Goal: Task Accomplishment & Management: Complete application form

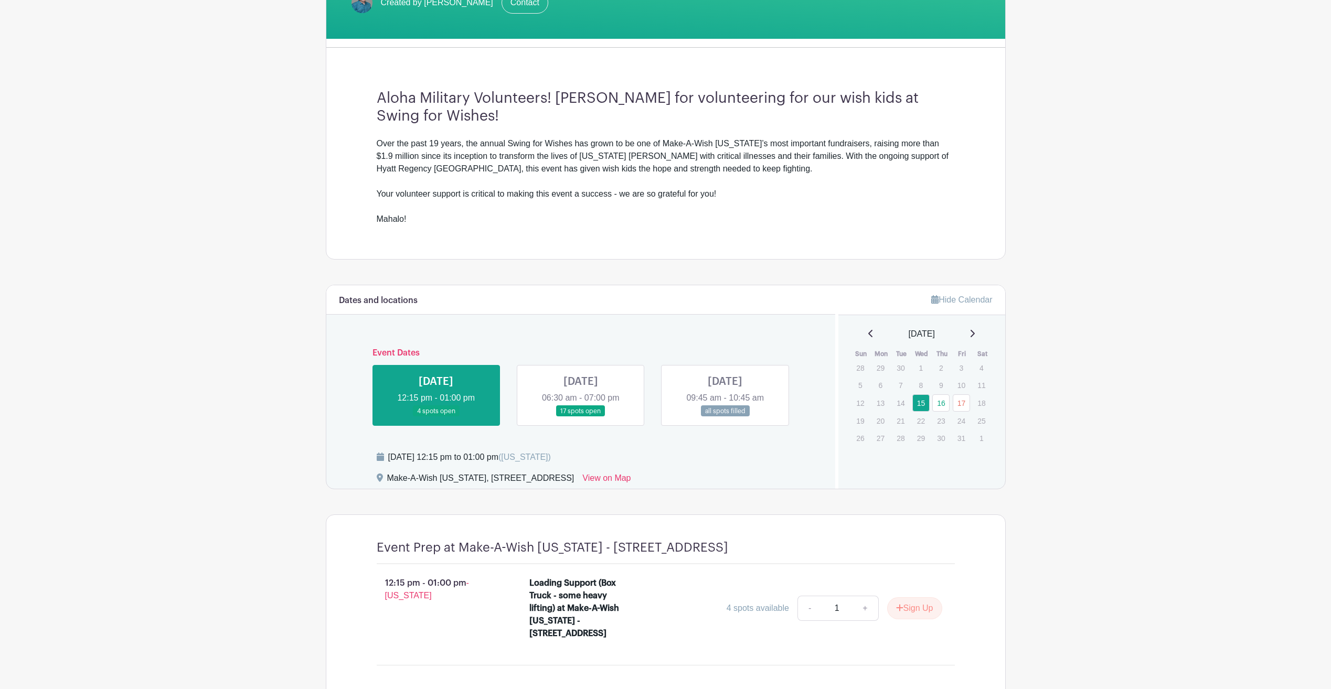
scroll to position [284, 0]
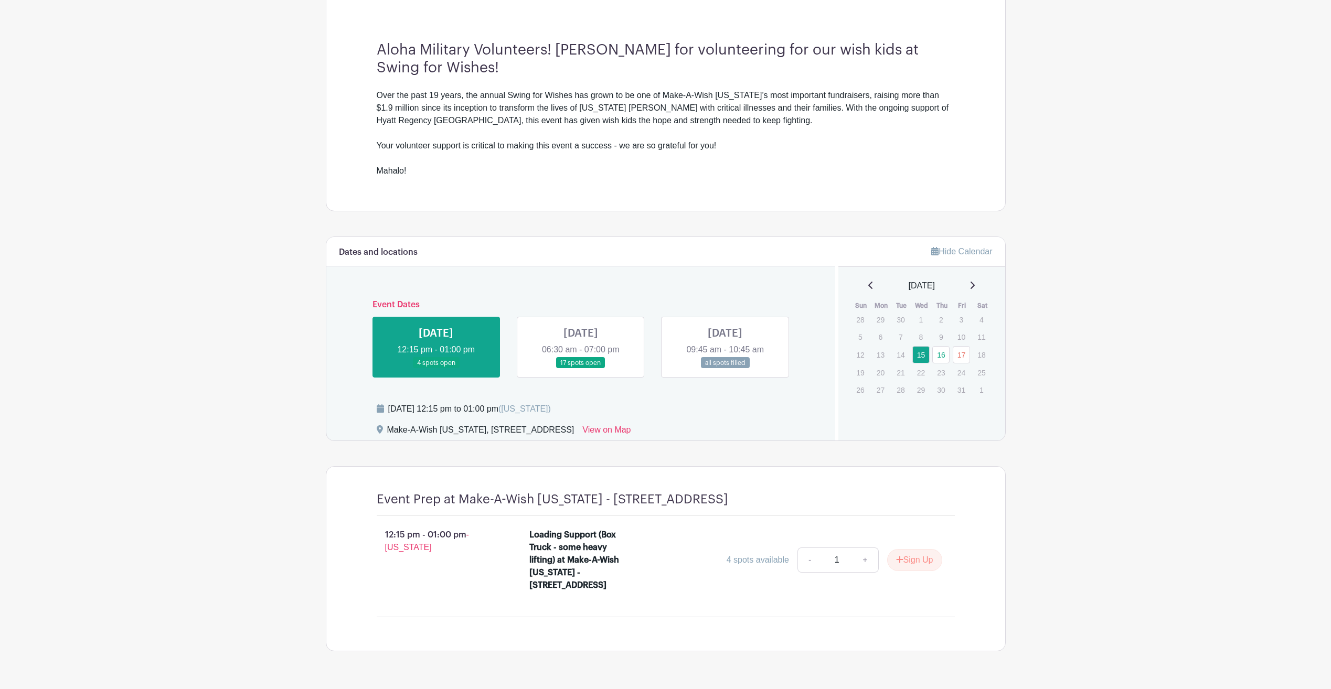
click at [581, 369] on link at bounding box center [581, 369] width 0 height 0
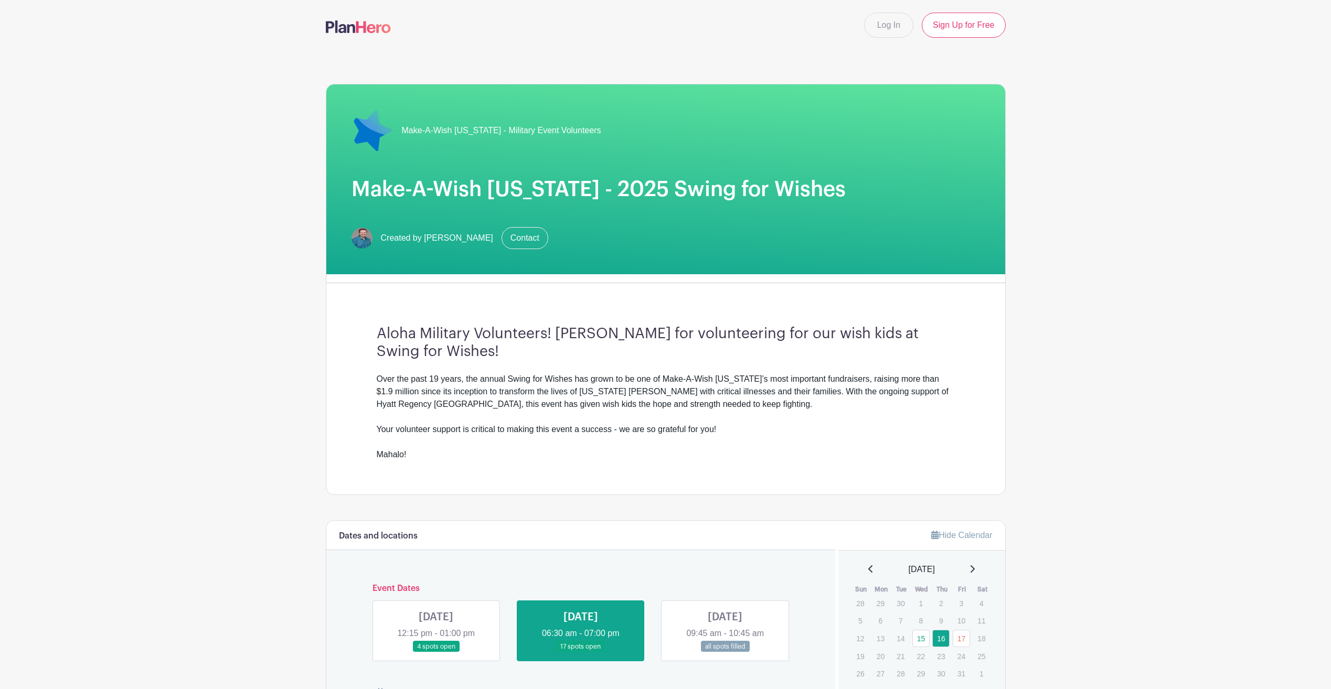
drag, startPoint x: 555, startPoint y: 334, endPoint x: 602, endPoint y: 336, distance: 47.8
click at [602, 336] on h3 "Aloha Military Volunteers! [PERSON_NAME] for volunteering for our wish kids at …" at bounding box center [666, 342] width 578 height 35
click at [428, 350] on h3 "Aloha Military Volunteers! [PERSON_NAME] for volunteering for our wish kids at …" at bounding box center [666, 342] width 578 height 35
drag, startPoint x: 351, startPoint y: 187, endPoint x: 797, endPoint y: 197, distance: 445.5
click at [797, 197] on h1 "Make-A-Wish [US_STATE] - 2025 Swing for Wishes" at bounding box center [665, 189] width 628 height 25
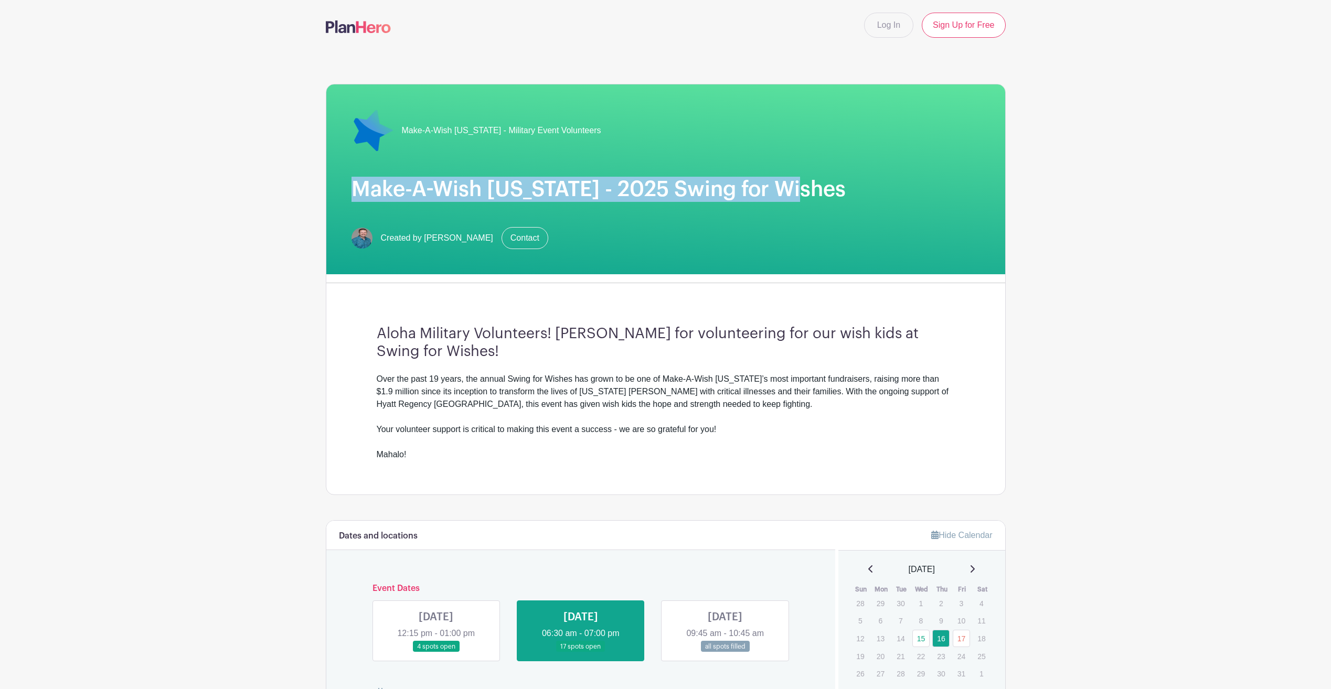
copy h1 "Make-A-Wish [US_STATE] - 2025 Swing for Wishes"
